Goal: Navigation & Orientation: Find specific page/section

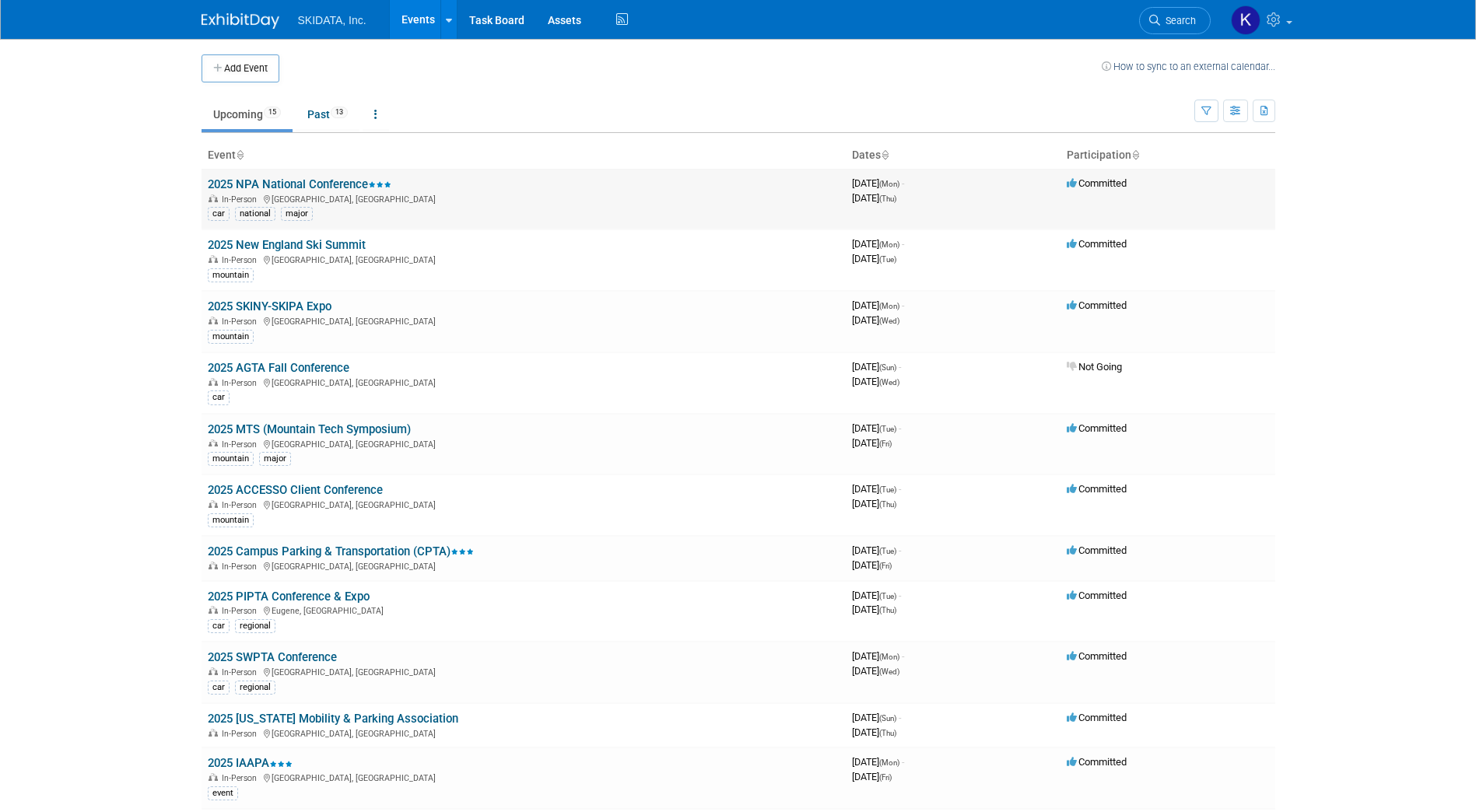
click at [330, 180] on link "2025 NPA National Conference" at bounding box center [300, 184] width 184 height 14
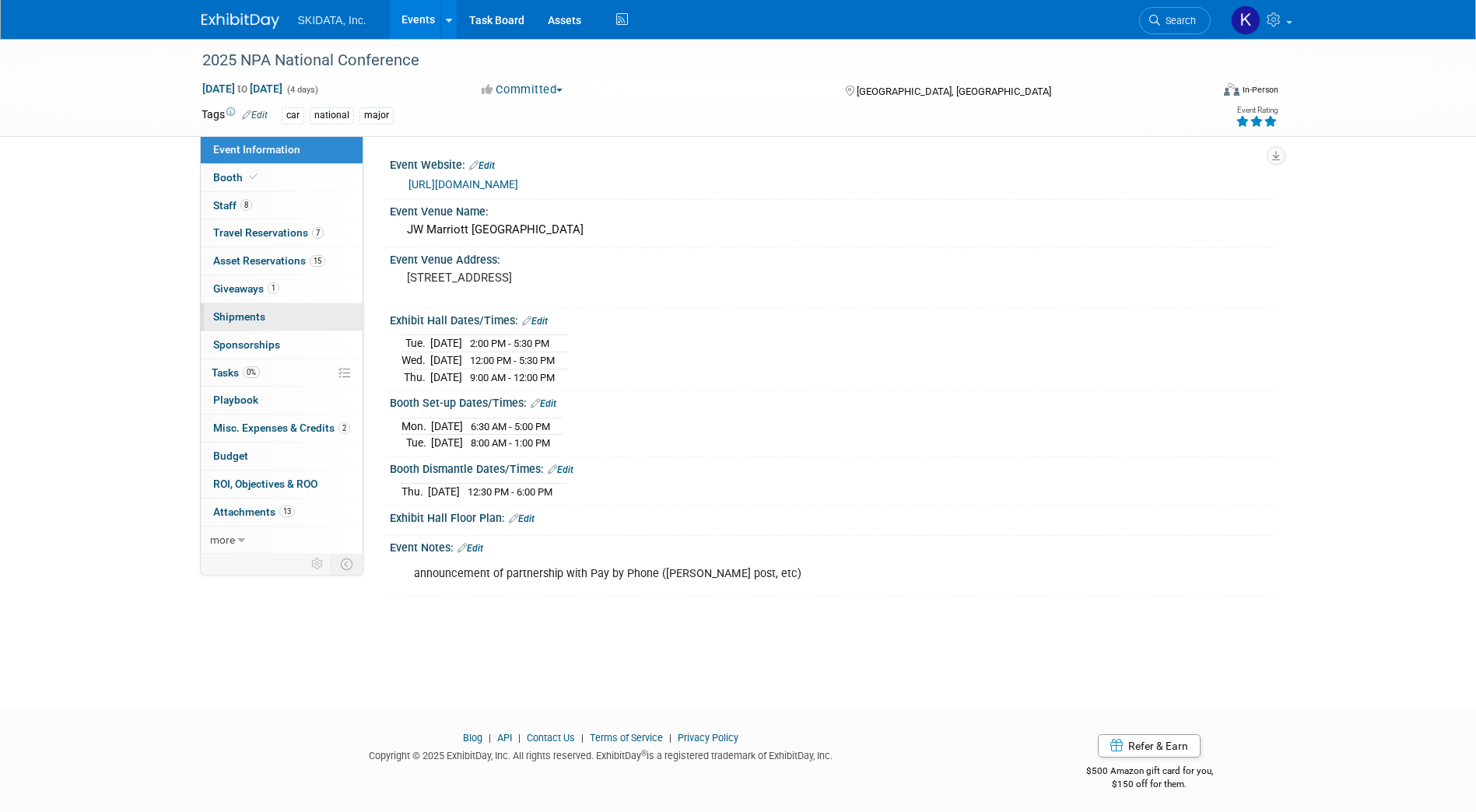
click at [222, 314] on span "Shipments 0" at bounding box center [239, 316] width 53 height 12
